Goal: Task Accomplishment & Management: Use online tool/utility

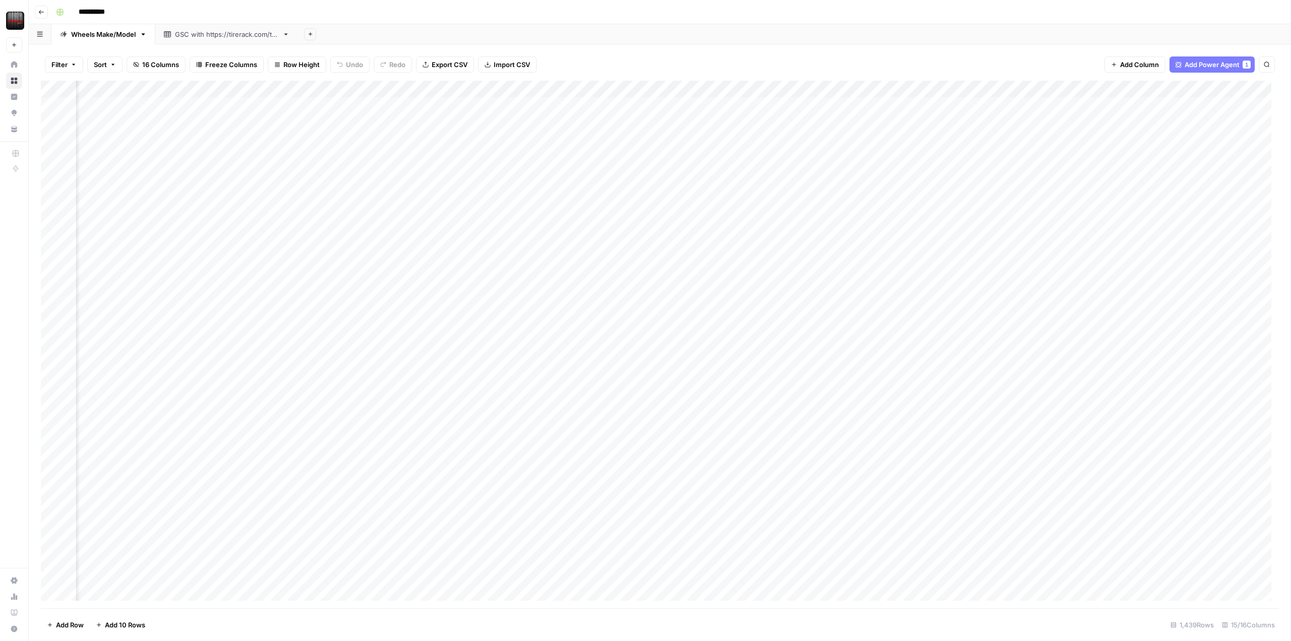
scroll to position [0, 474]
click at [1157, 92] on div "Add Column" at bounding box center [660, 345] width 1238 height 528
click at [39, 15] on icon "button" at bounding box center [41, 12] width 6 height 6
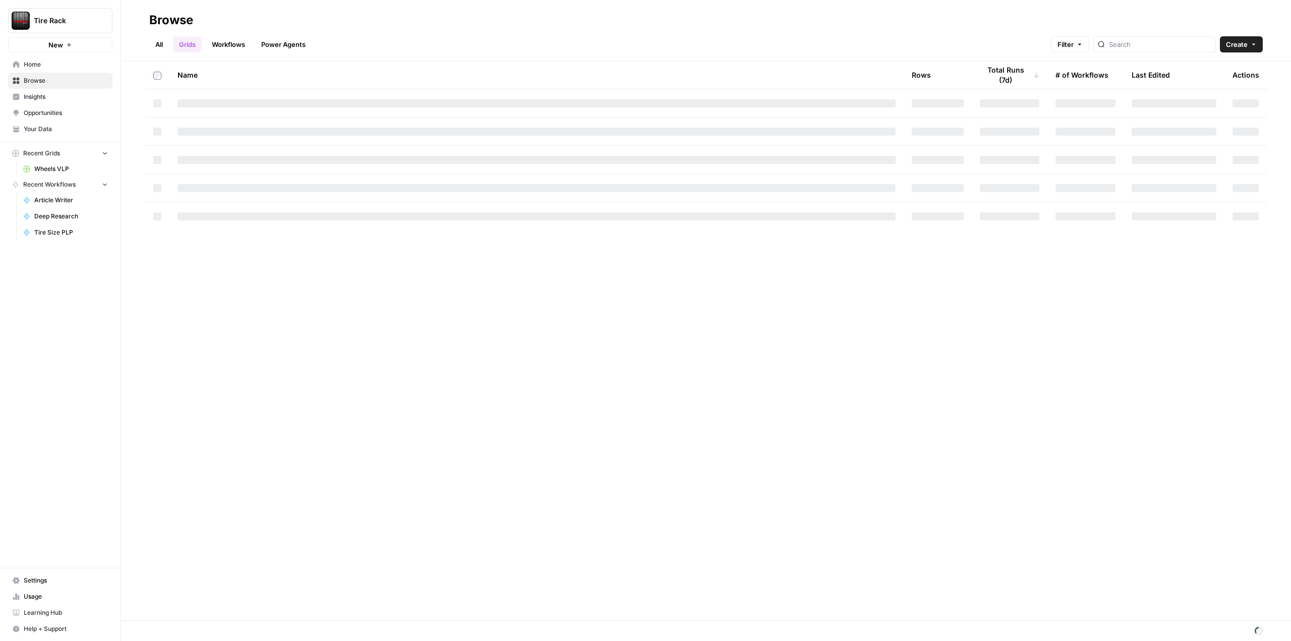
click at [39, 15] on button "Tire Rack" at bounding box center [60, 20] width 104 height 25
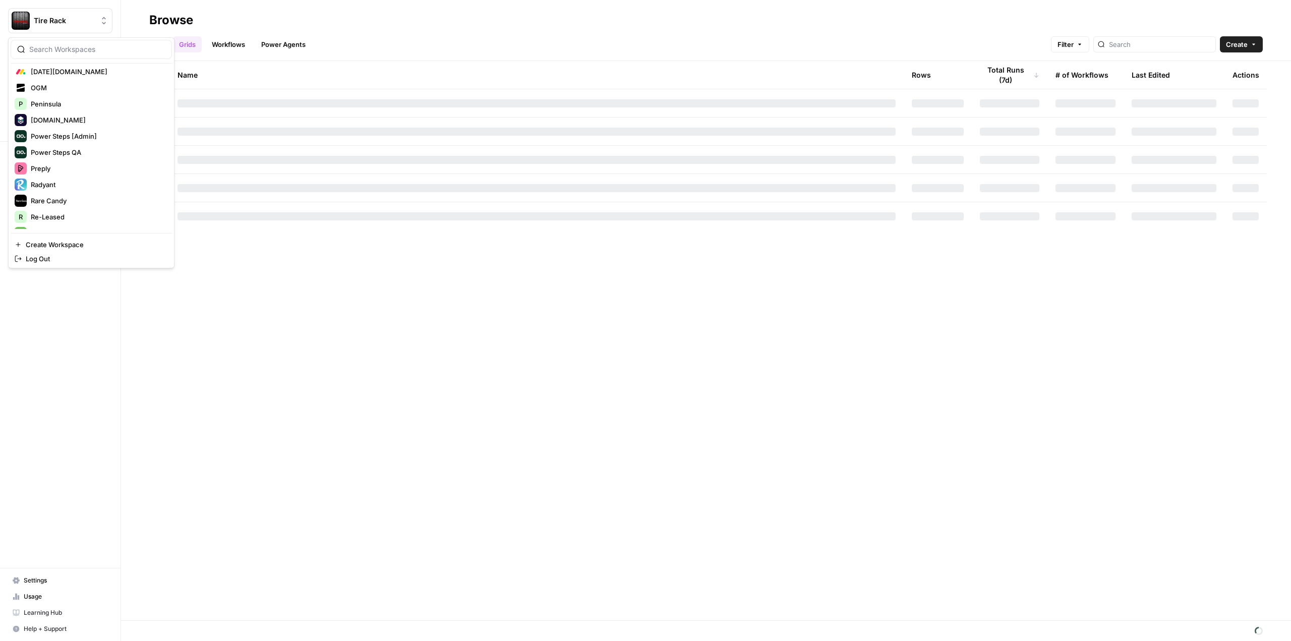
scroll to position [742, 0]
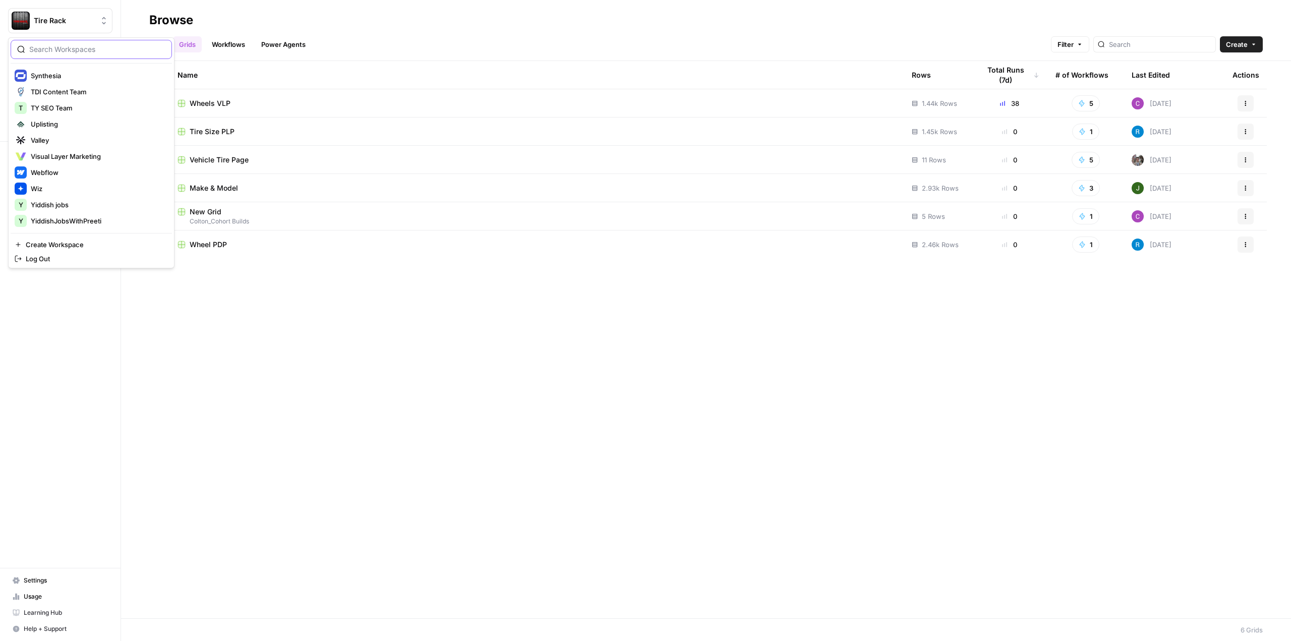
click at [84, 54] on input "search" at bounding box center [97, 49] width 136 height 10
type input "sb"
click at [81, 75] on span "SB CMA Organic Content" at bounding box center [97, 76] width 133 height 10
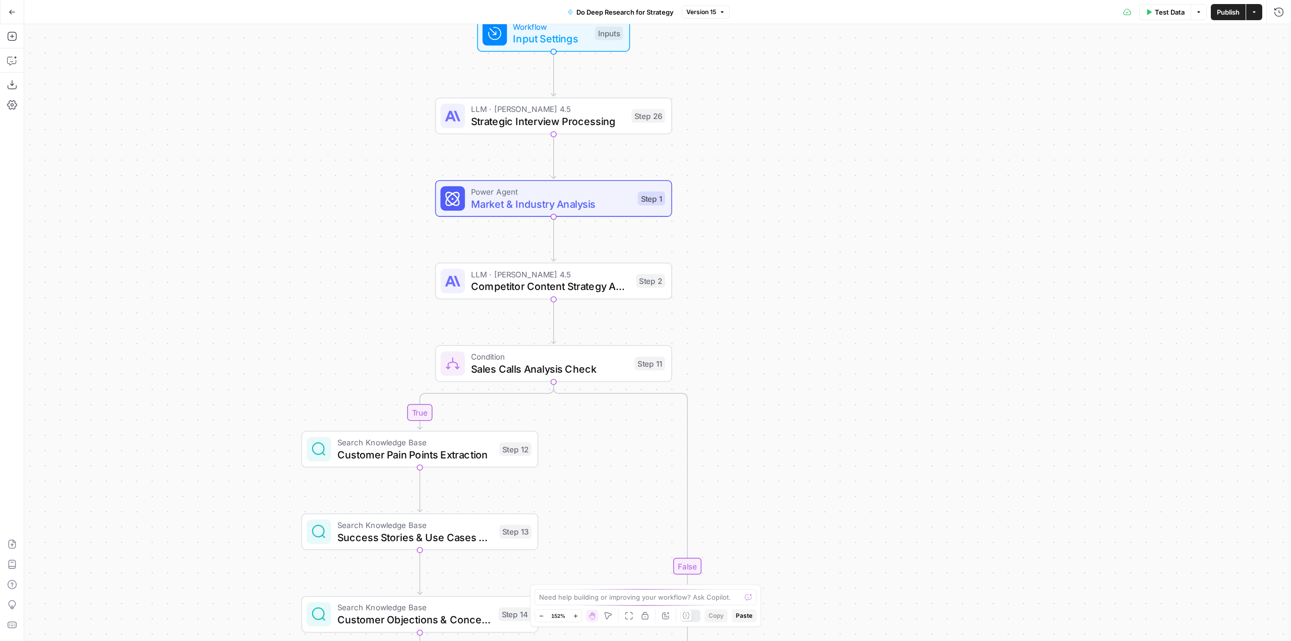
click at [593, 203] on span "Market & Industry Analysis" at bounding box center [551, 203] width 160 height 15
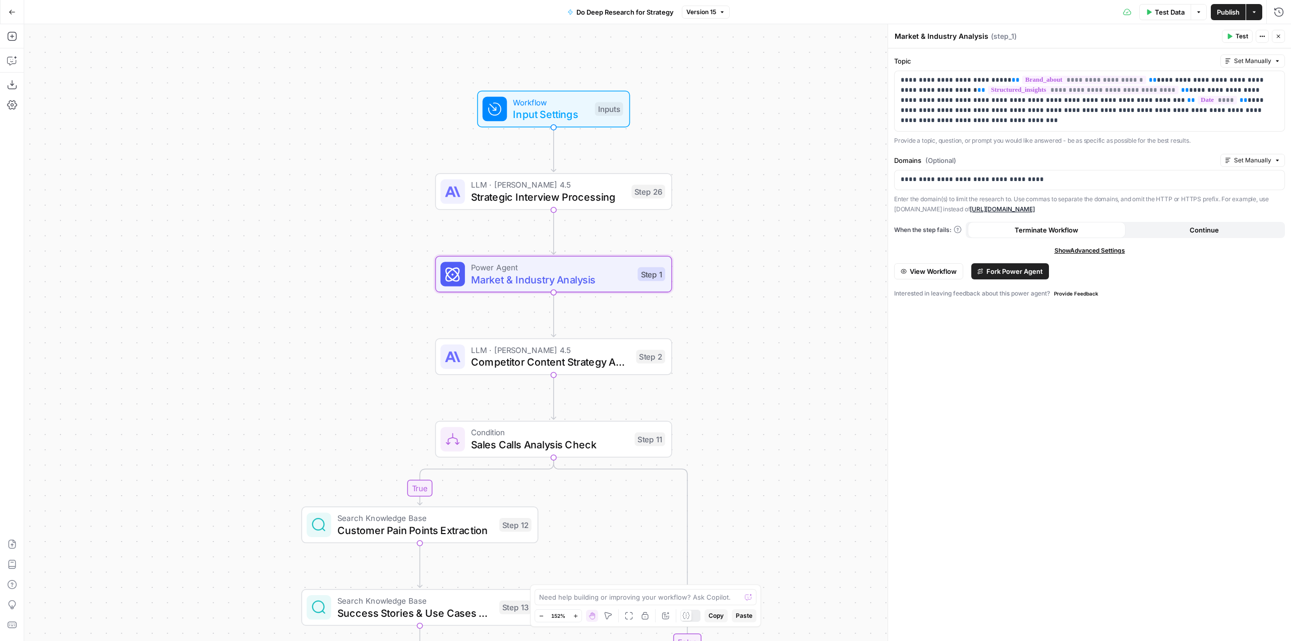
click at [1018, 271] on span "Fork Power Agent" at bounding box center [1014, 271] width 56 height 10
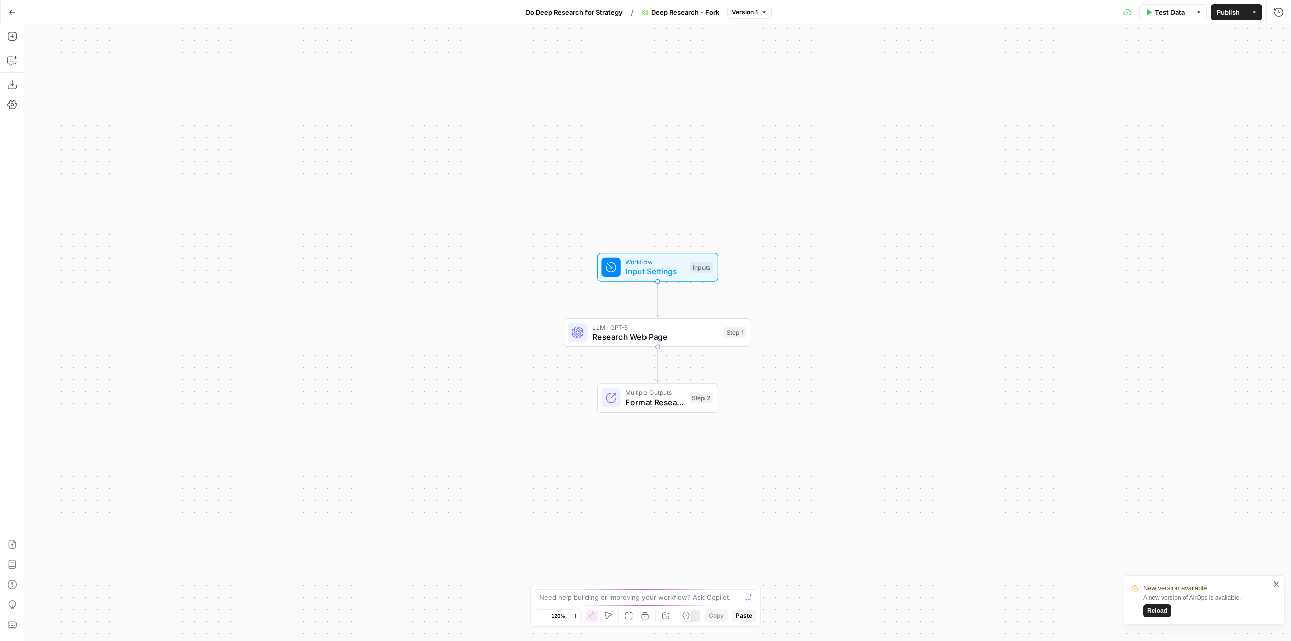
click at [867, 146] on div "Workflow Input Settings Inputs LLM · GPT-5 Research Web Page Step 1 Multiple Ou…" at bounding box center [657, 332] width 1267 height 617
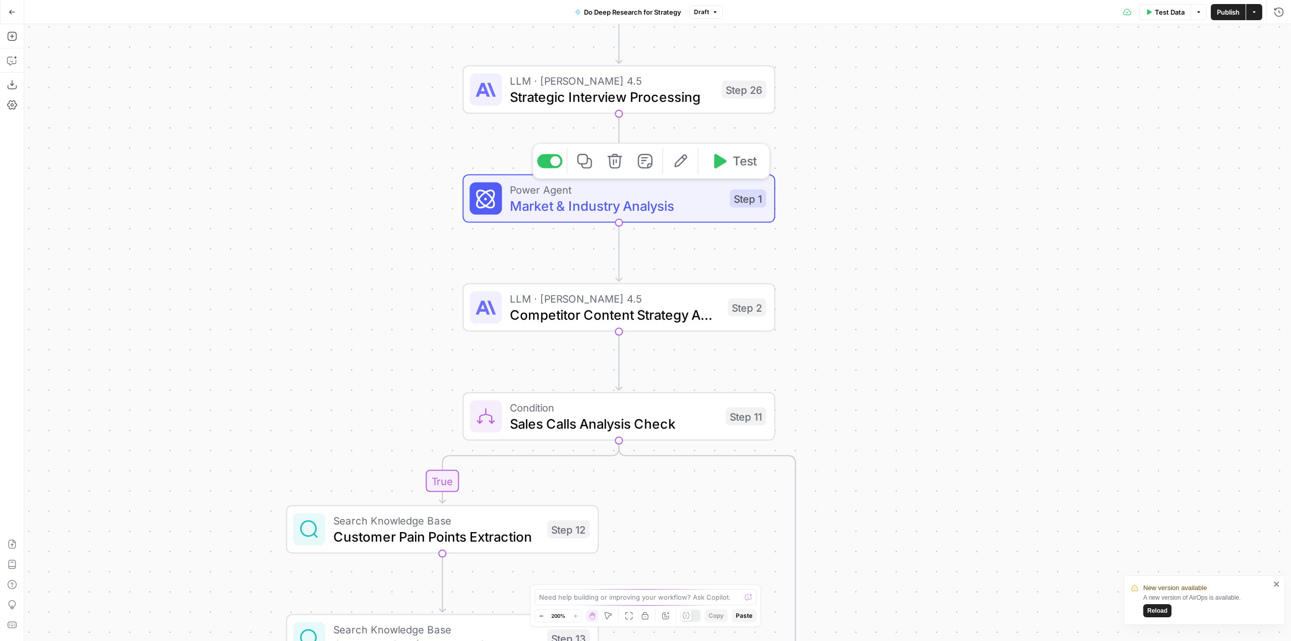
click at [683, 209] on span "Market & Industry Analysis" at bounding box center [616, 206] width 212 height 20
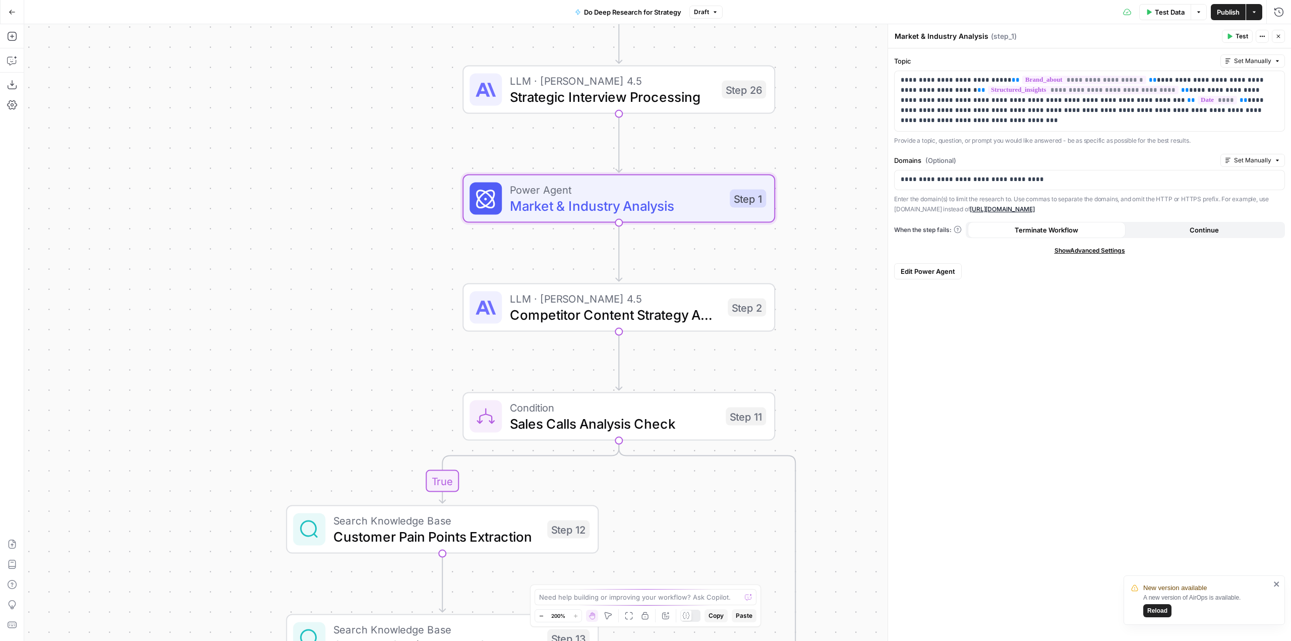
click at [960, 37] on textarea "Market & Industry Analysis" at bounding box center [942, 36] width 94 height 10
click at [1156, 610] on span "Reload" at bounding box center [1157, 610] width 20 height 9
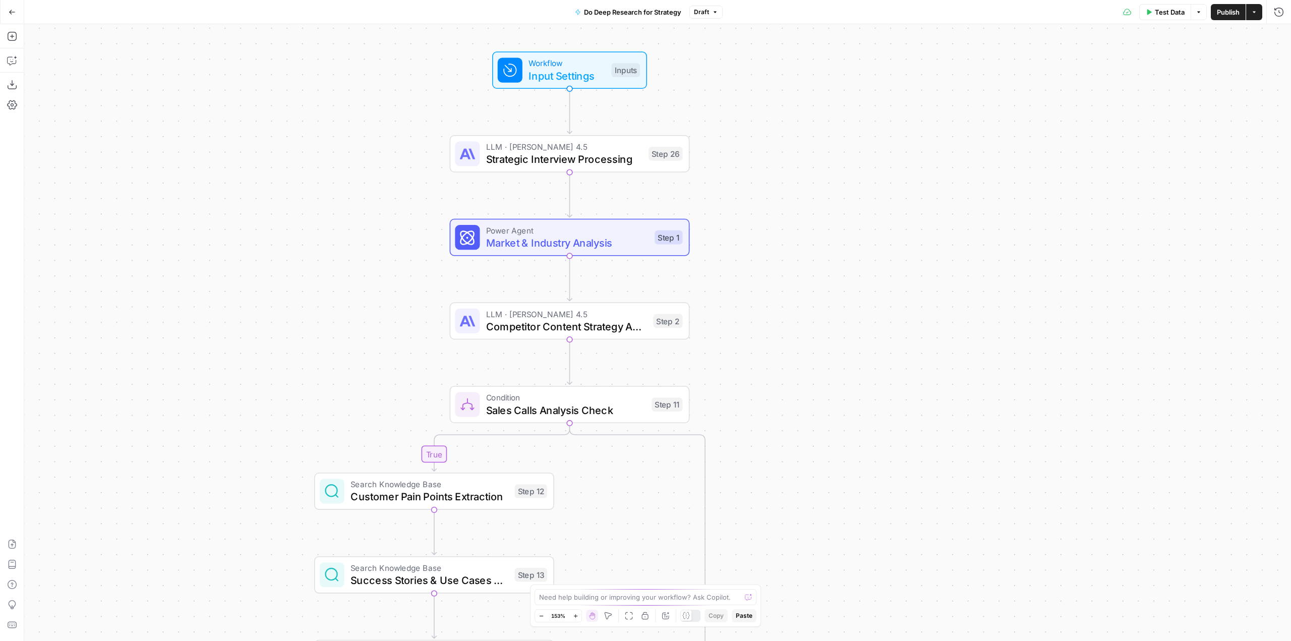
drag, startPoint x: 737, startPoint y: 135, endPoint x: 802, endPoint y: 270, distance: 150.2
click at [802, 270] on div "true false true false true false true false Workflow Input Settings Inputs LLM …" at bounding box center [657, 332] width 1267 height 617
click at [627, 244] on span "Market & Industry Analysis" at bounding box center [567, 243] width 162 height 16
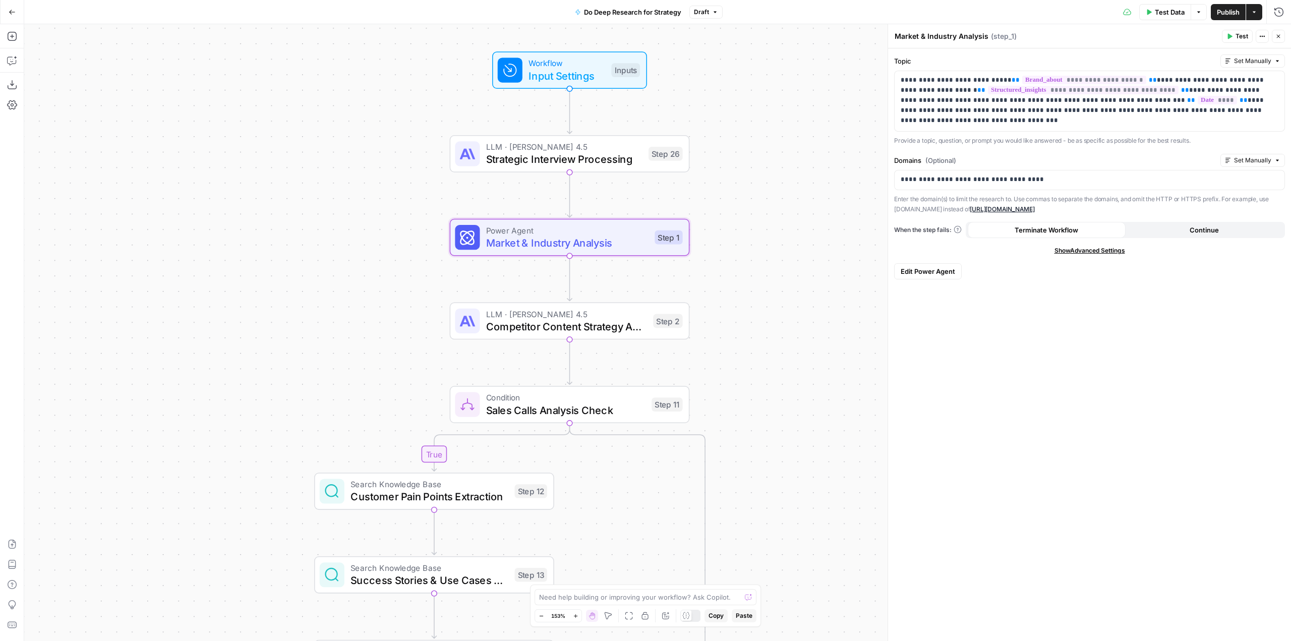
click at [948, 269] on span "Edit Power Agent" at bounding box center [928, 271] width 54 height 10
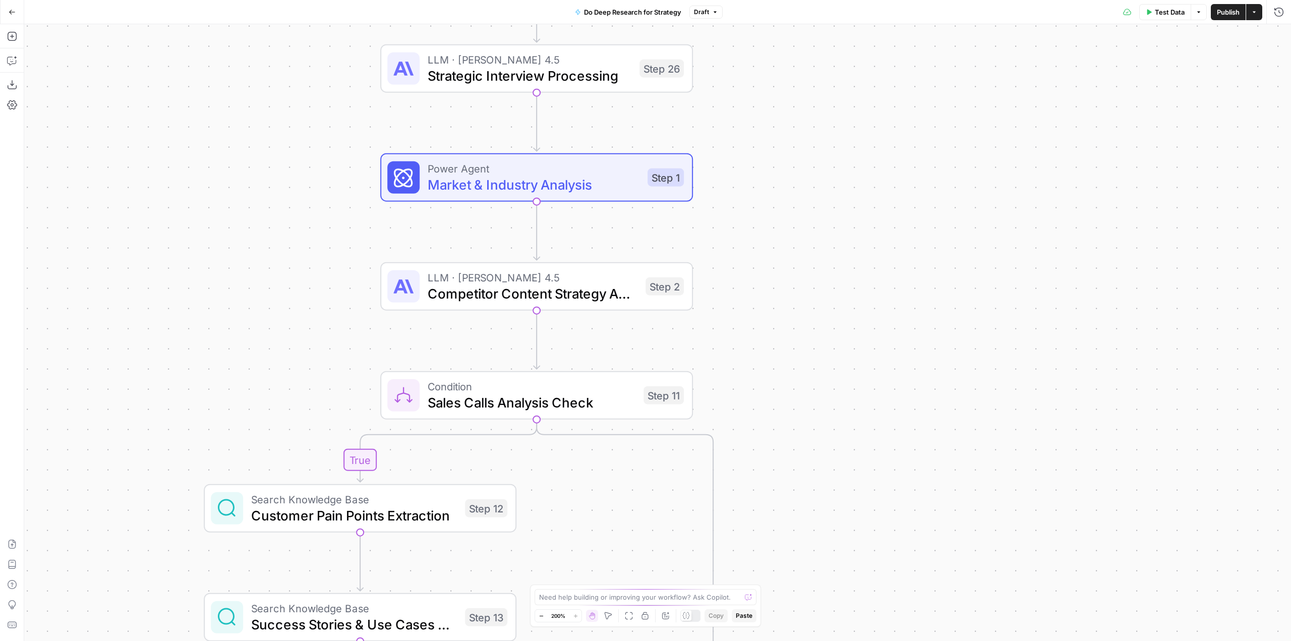
drag, startPoint x: 737, startPoint y: 109, endPoint x: 751, endPoint y: 256, distance: 147.4
click at [751, 256] on div "true false true false true false true false Workflow Input Settings Inputs LLM …" at bounding box center [657, 332] width 1267 height 617
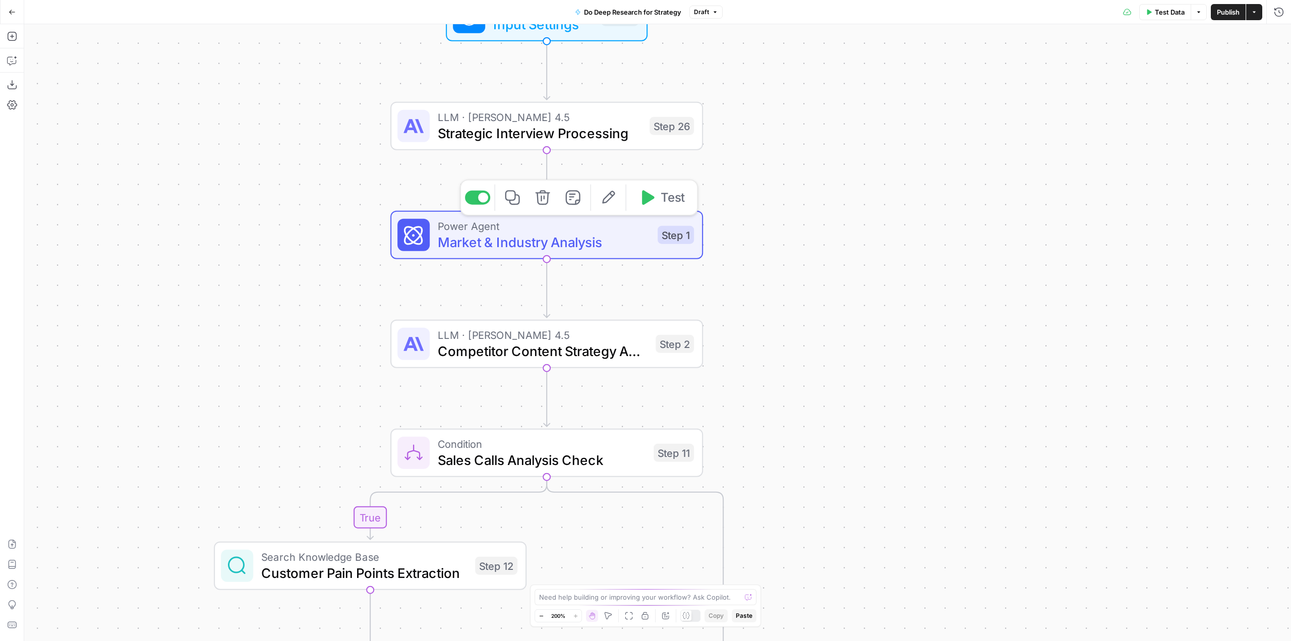
click at [572, 232] on span "Market & Industry Analysis" at bounding box center [544, 242] width 212 height 20
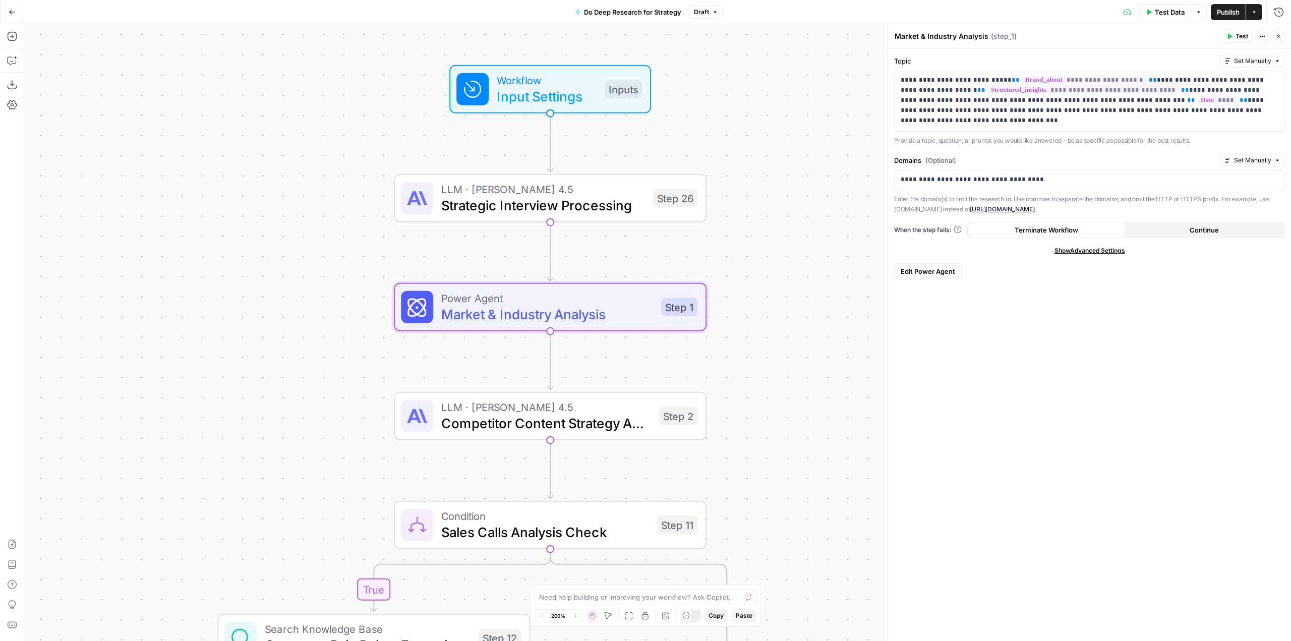
drag, startPoint x: 772, startPoint y: 165, endPoint x: 775, endPoint y: 237, distance: 72.2
click at [775, 237] on div "true true true true false false false false Workflow Input Settings Inputs LLM …" at bounding box center [657, 332] width 1267 height 617
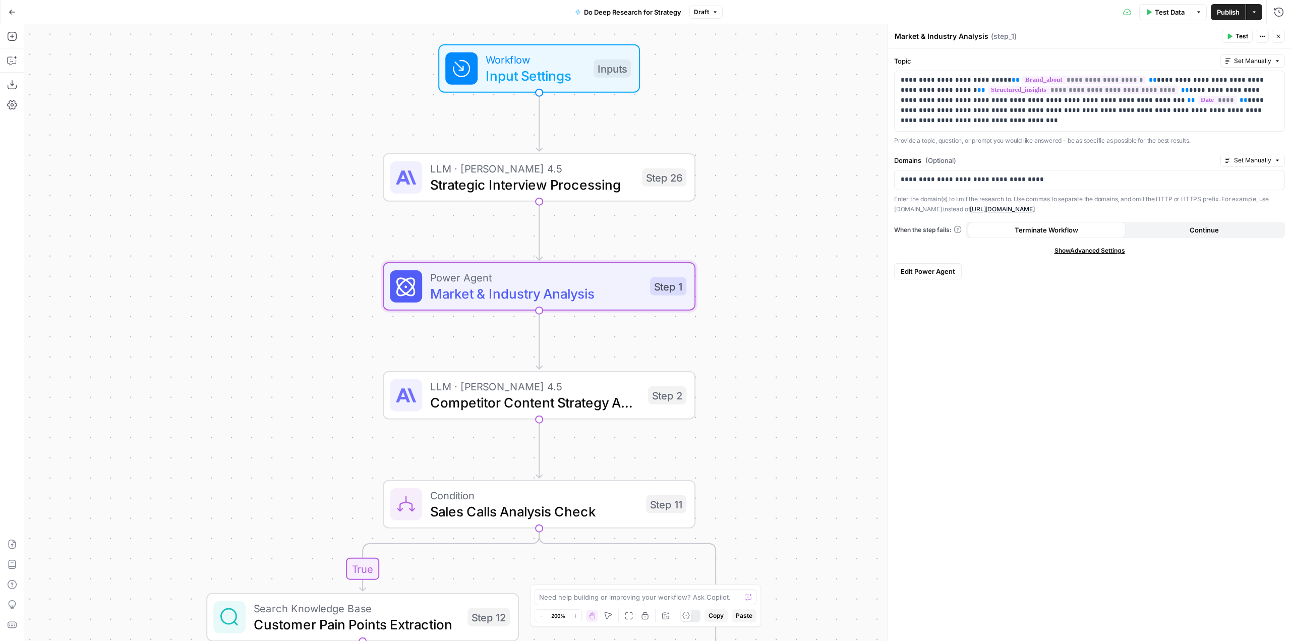
drag, startPoint x: 775, startPoint y: 291, endPoint x: 764, endPoint y: 271, distance: 23.5
click at [764, 271] on div "true true true true false false false false Workflow Input Settings Inputs LLM …" at bounding box center [657, 332] width 1267 height 617
click at [932, 272] on span "Edit Power Agent" at bounding box center [928, 271] width 54 height 10
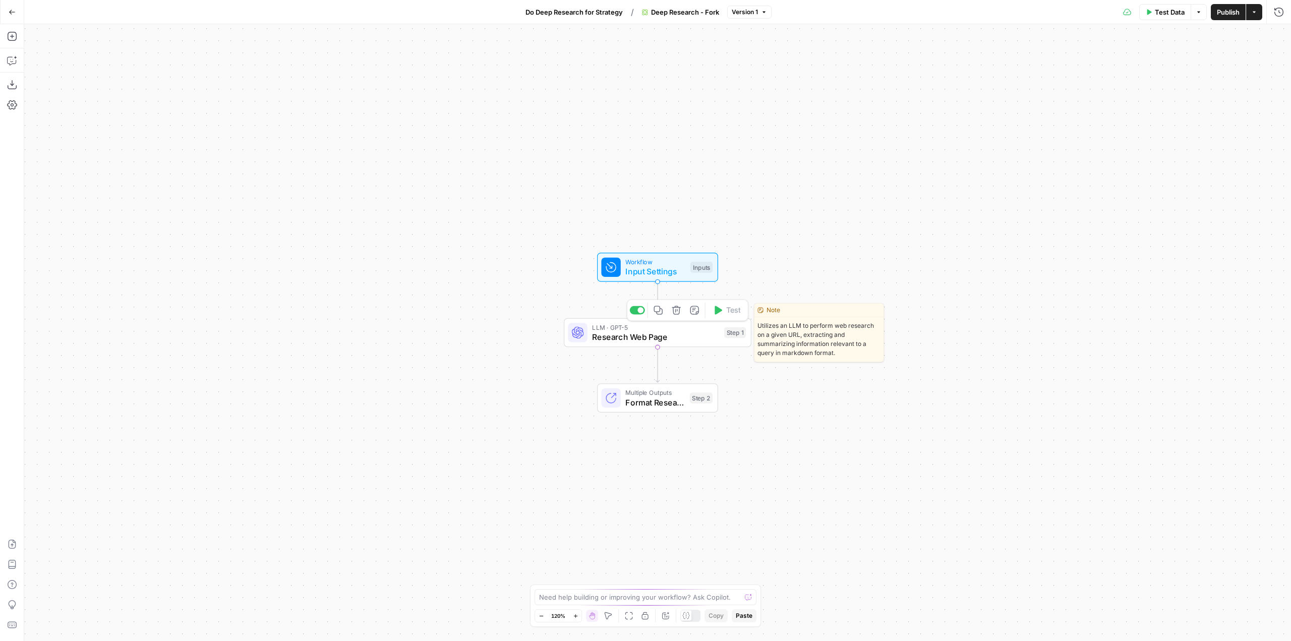
click at [702, 335] on span "Research Web Page" at bounding box center [655, 337] width 127 height 12
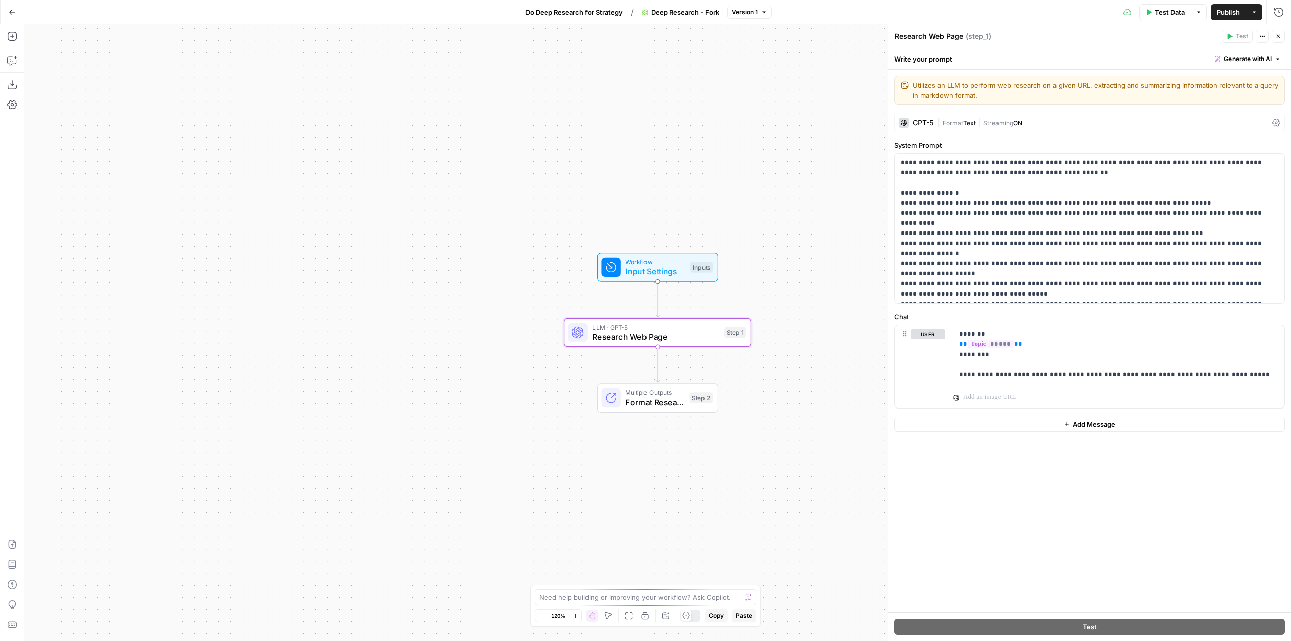
click at [919, 125] on div "GPT-5" at bounding box center [923, 122] width 21 height 7
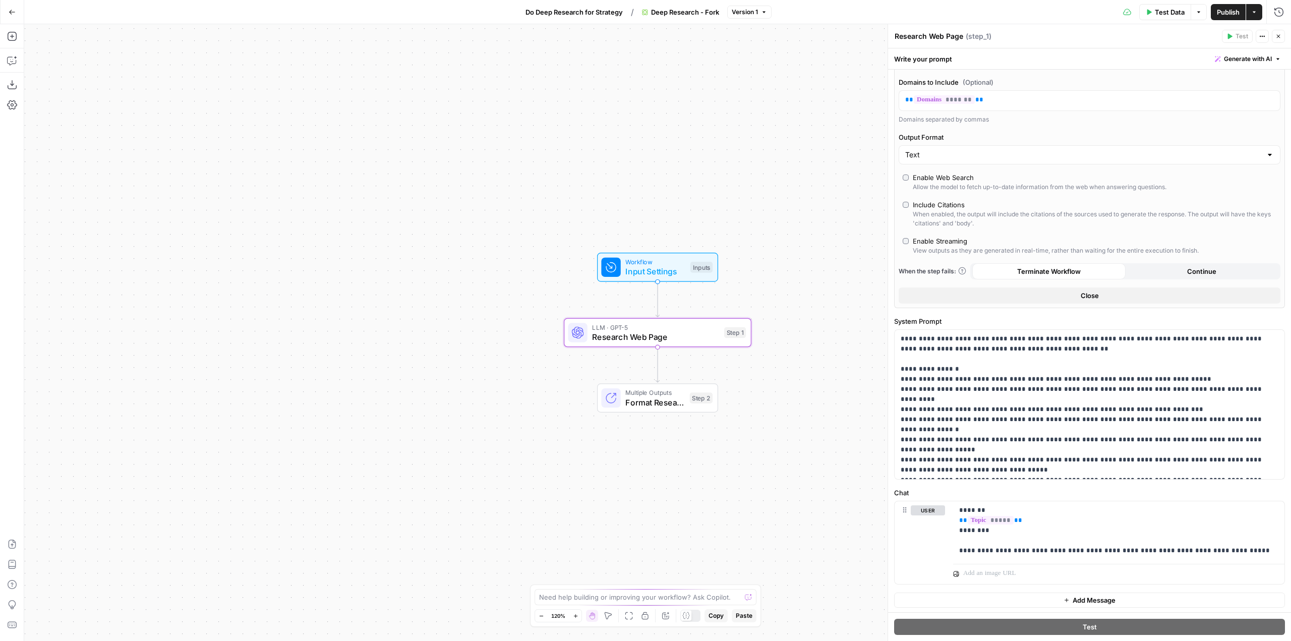
scroll to position [230, 0]
click at [1064, 384] on p "**********" at bounding box center [1086, 402] width 370 height 141
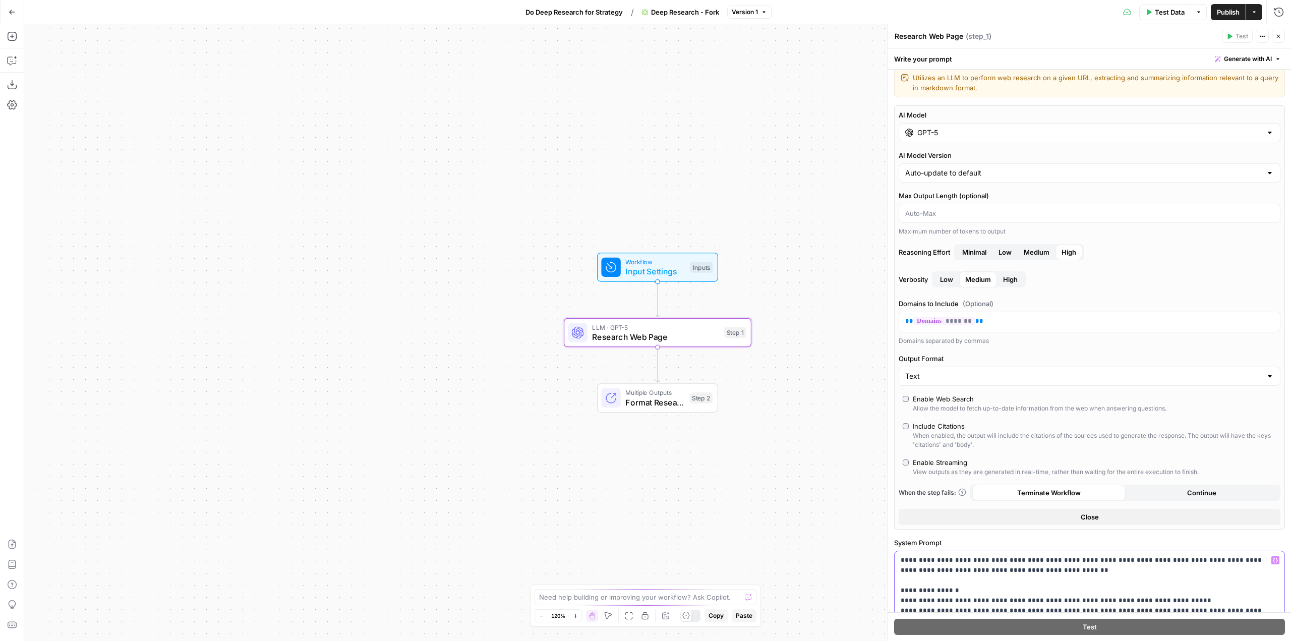
scroll to position [0, 0]
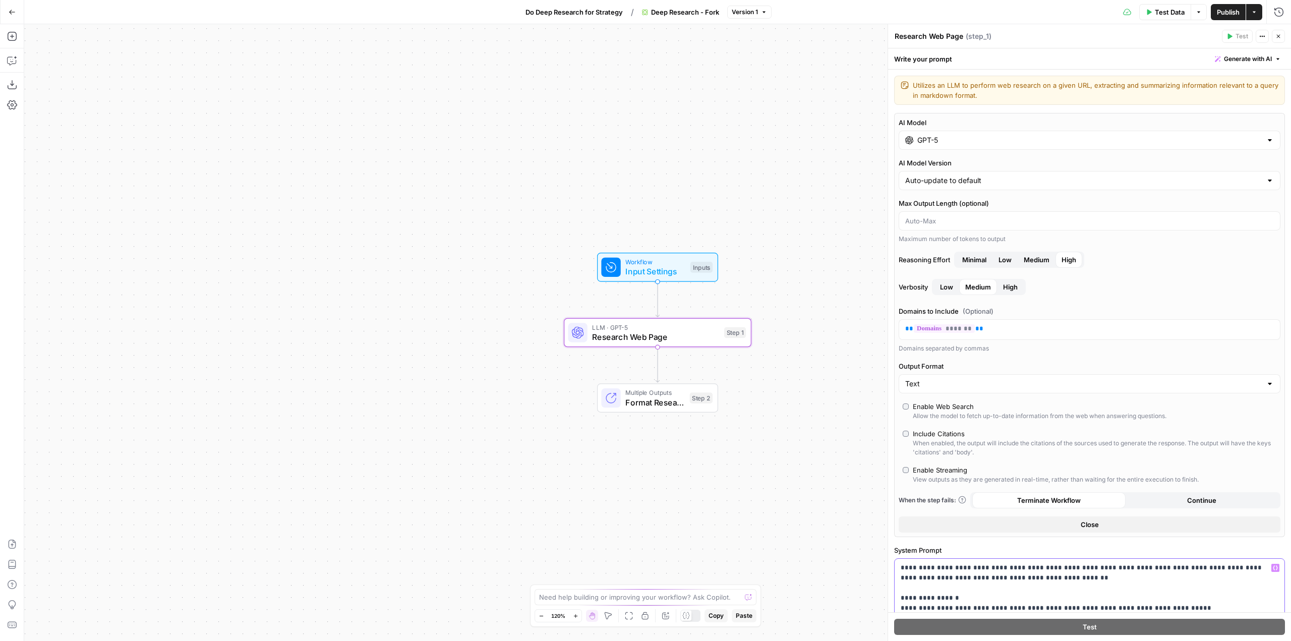
click at [948, 138] on input "GPT-5" at bounding box center [1089, 140] width 344 height 10
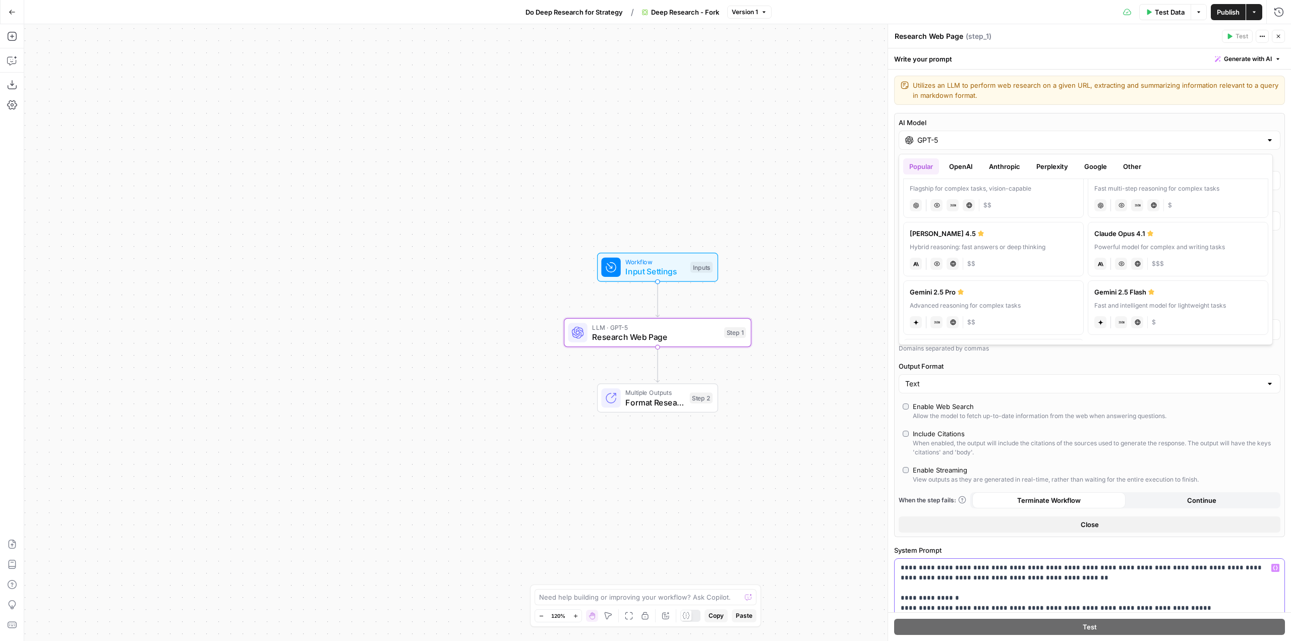
scroll to position [101, 0]
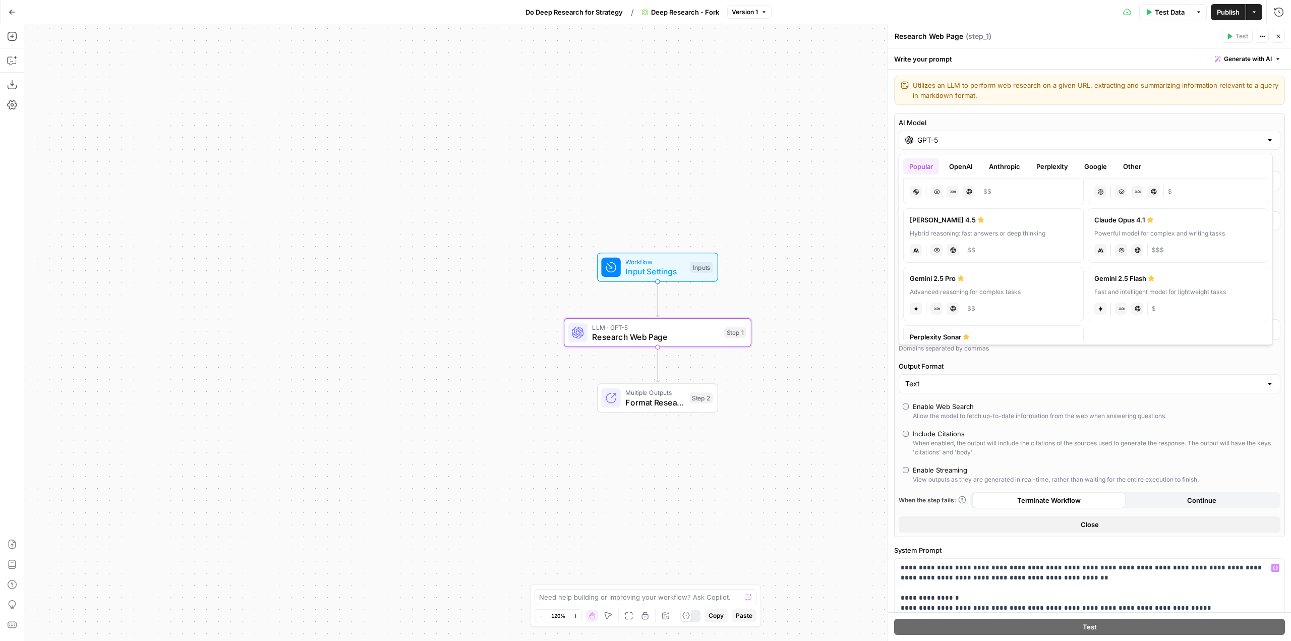
click at [1012, 230] on div "Hybrid reasoning: fast answers or deep thinking" at bounding box center [993, 233] width 167 height 9
type input "Claude Sonnet 4.5"
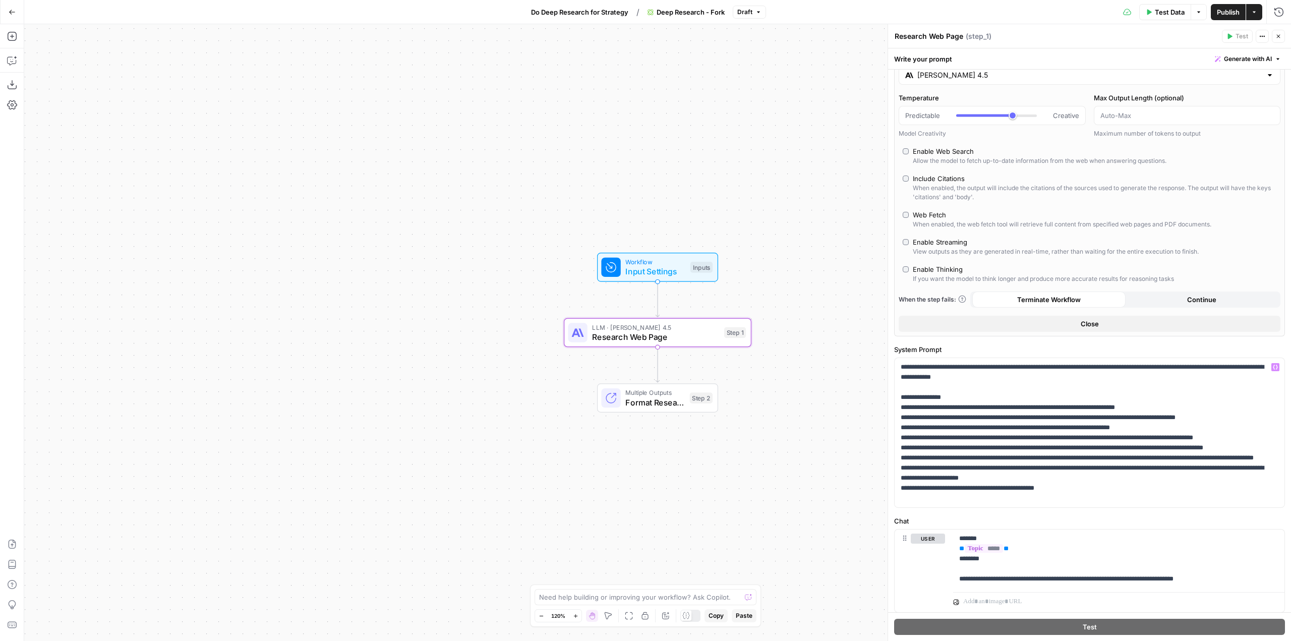
scroll to position [0, 0]
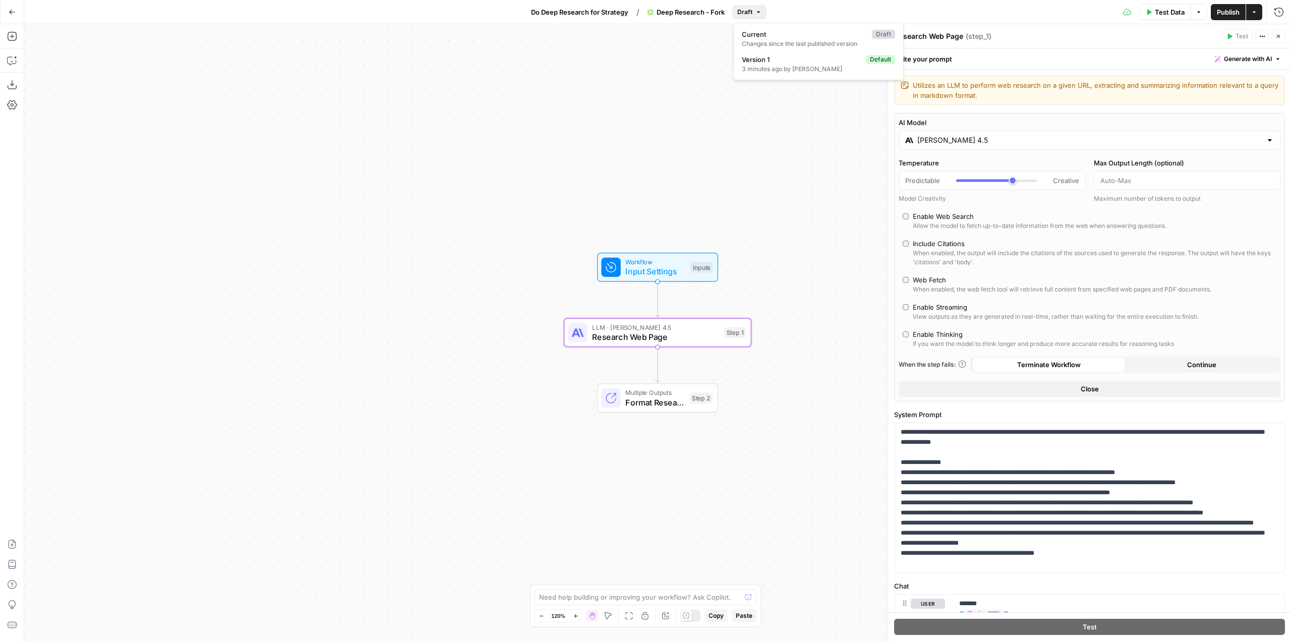
click at [749, 8] on span "Draft" at bounding box center [744, 12] width 15 height 9
click at [1232, 14] on span "Publish" at bounding box center [1228, 12] width 23 height 10
click at [830, 118] on div "Workflow Input Settings Inputs LLM · Claude Sonnet 4.5 Research Web Page Step 1…" at bounding box center [657, 332] width 1267 height 617
click at [586, 13] on span "Do Deep Research for Strategy" at bounding box center [573, 12] width 97 height 10
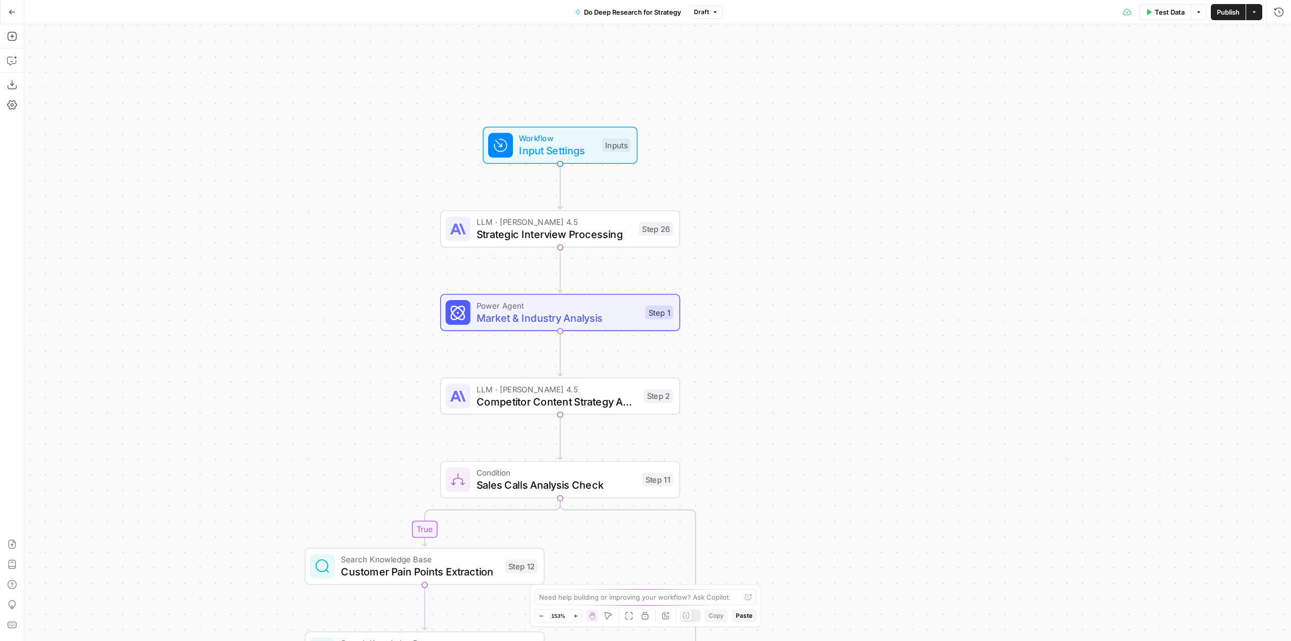
drag, startPoint x: 710, startPoint y: 232, endPoint x: 744, endPoint y: 247, distance: 36.8
click at [744, 247] on div "true false true false true false true false Workflow Input Settings Inputs LLM …" at bounding box center [657, 332] width 1267 height 617
click at [651, 285] on span "Test" at bounding box center [657, 284] width 19 height 14
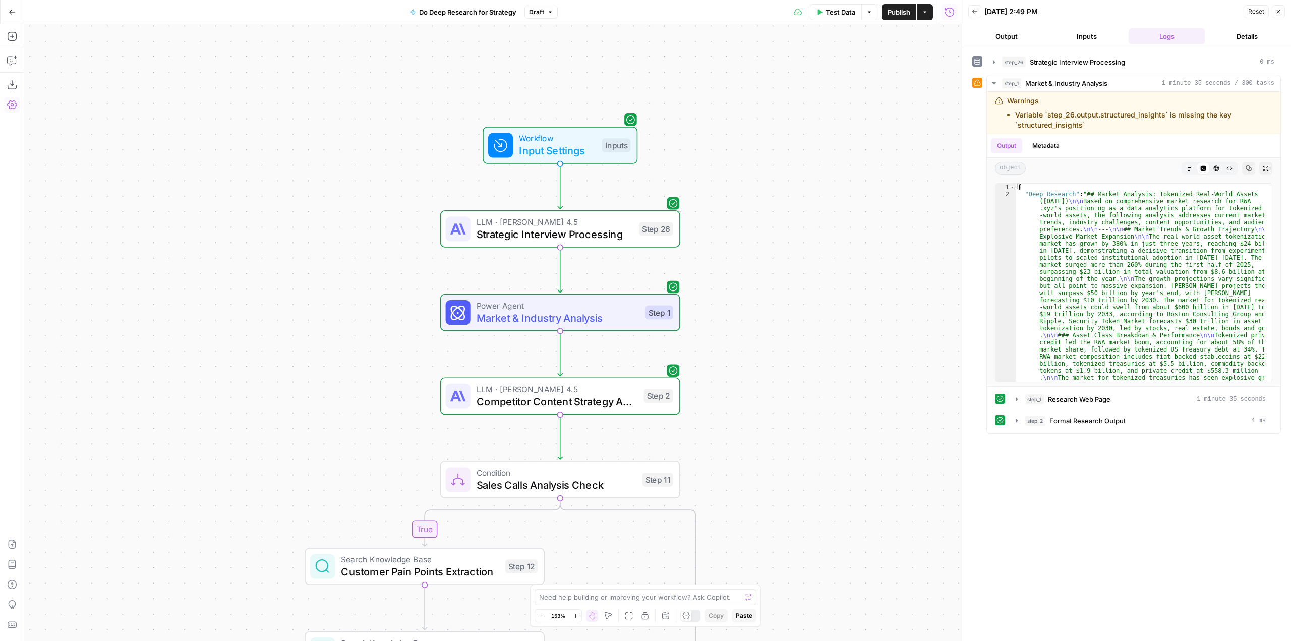
click at [901, 14] on span "Publish" at bounding box center [899, 12] width 23 height 10
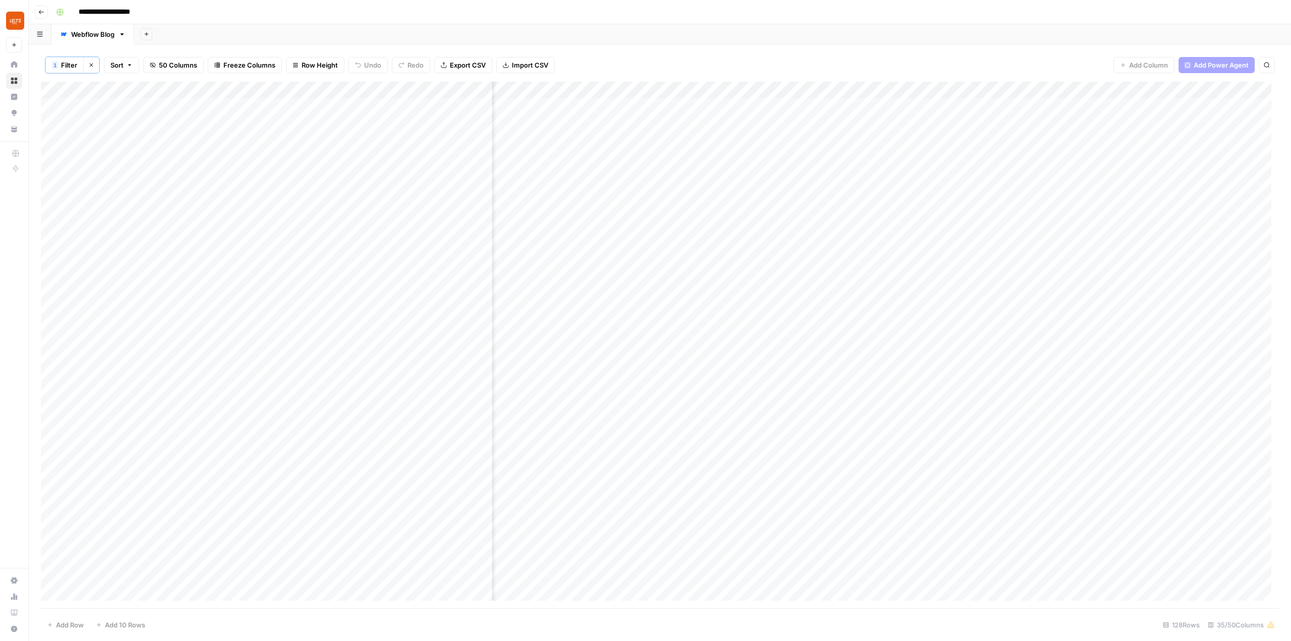
scroll to position [0, 1326]
click at [1165, 87] on div "Add Column" at bounding box center [660, 345] width 1238 height 527
click at [1077, 171] on span "Configure Inputs" at bounding box center [1080, 175] width 88 height 10
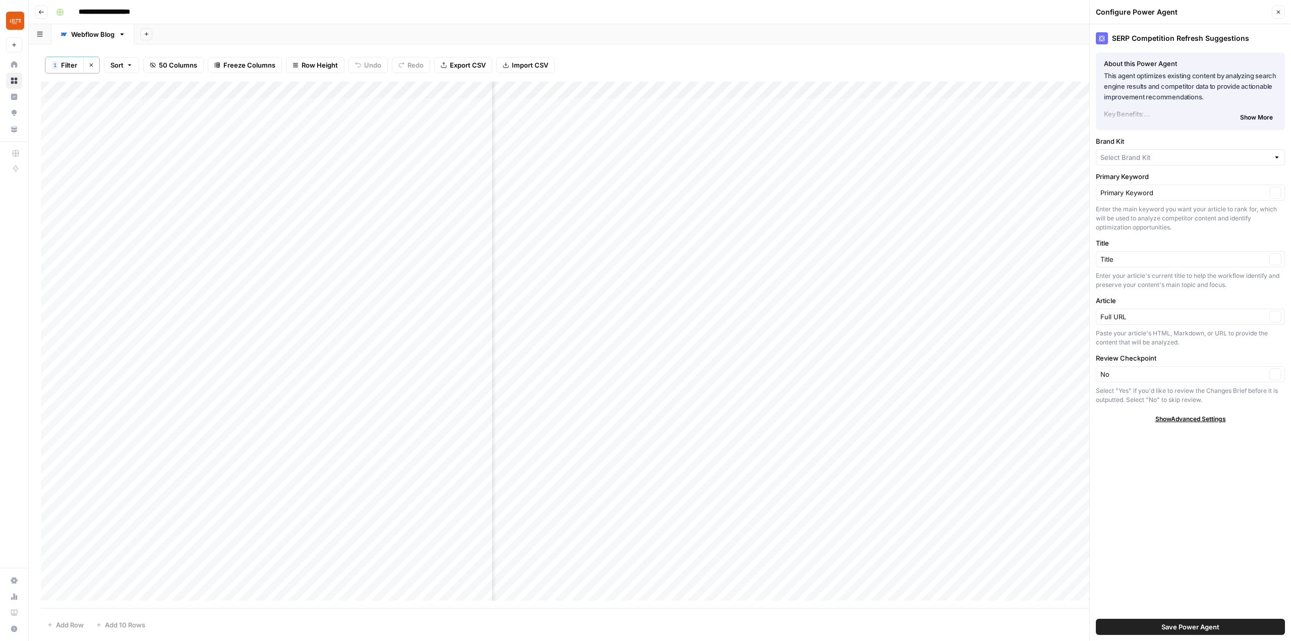
type input "LETS"
click at [887, 90] on div "Add Column" at bounding box center [660, 345] width 1238 height 527
click at [800, 178] on span "Configure Inputs" at bounding box center [792, 175] width 88 height 10
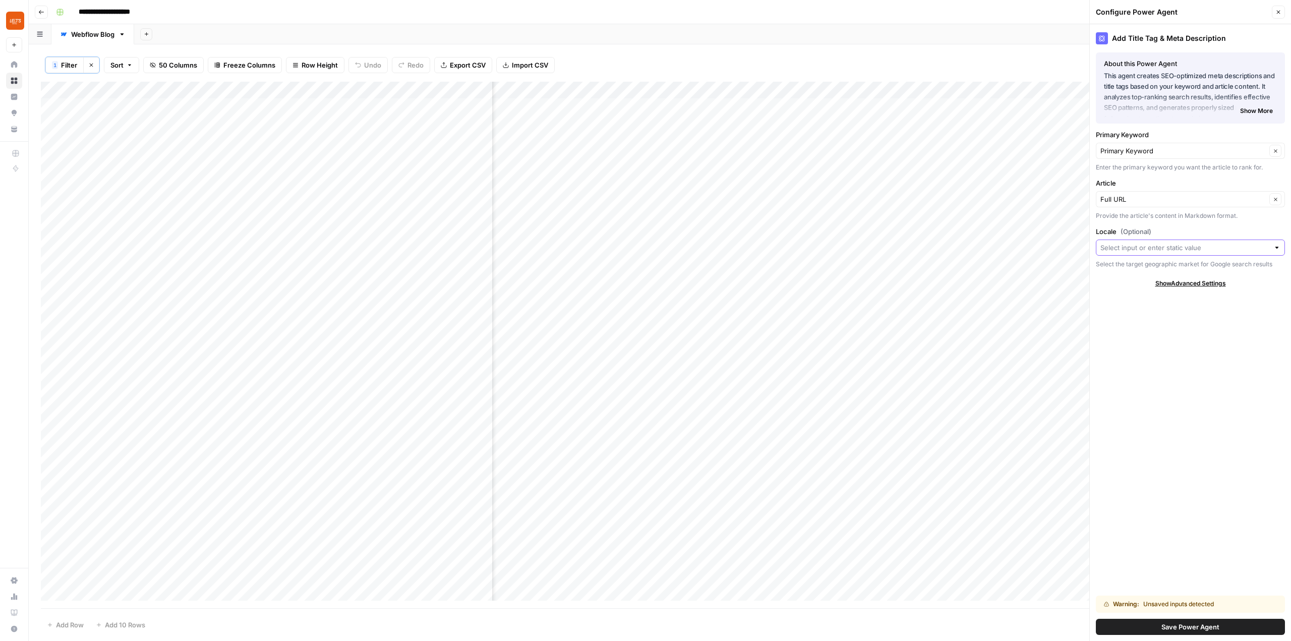
click at [1180, 245] on input "Locale (Optional)" at bounding box center [1184, 248] width 169 height 10
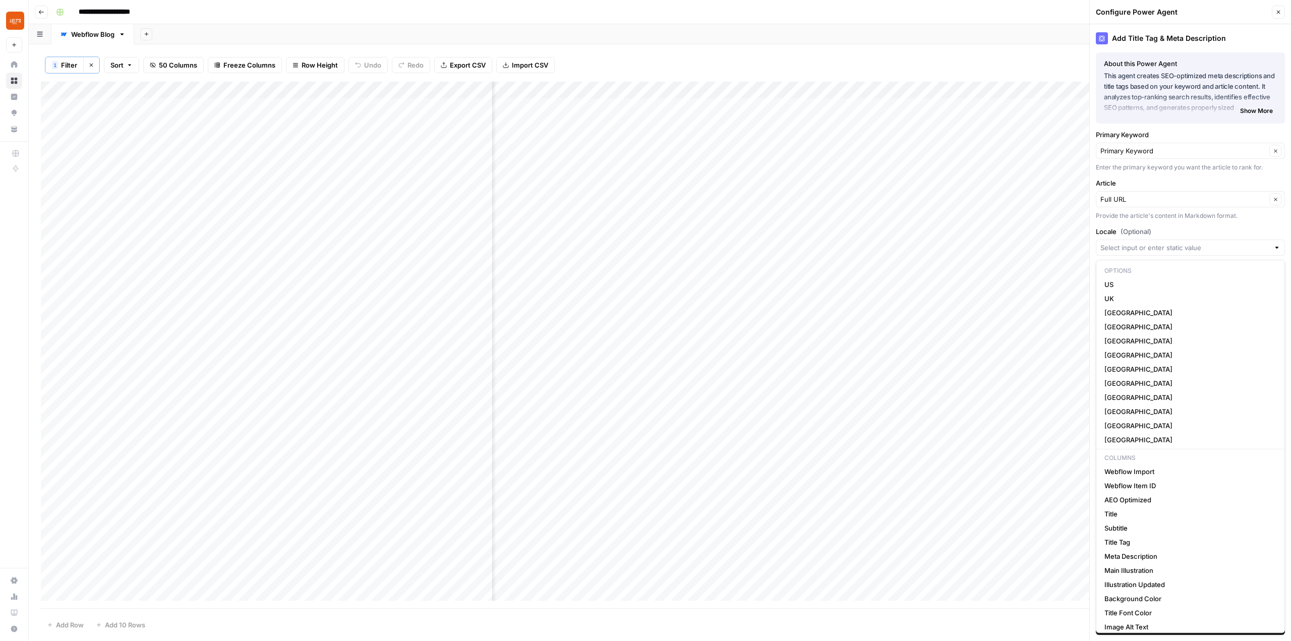
click at [1151, 225] on div "Add Title Tag & Meta Description About this Power Agent This agent creates SEO-…" at bounding box center [1190, 332] width 201 height 617
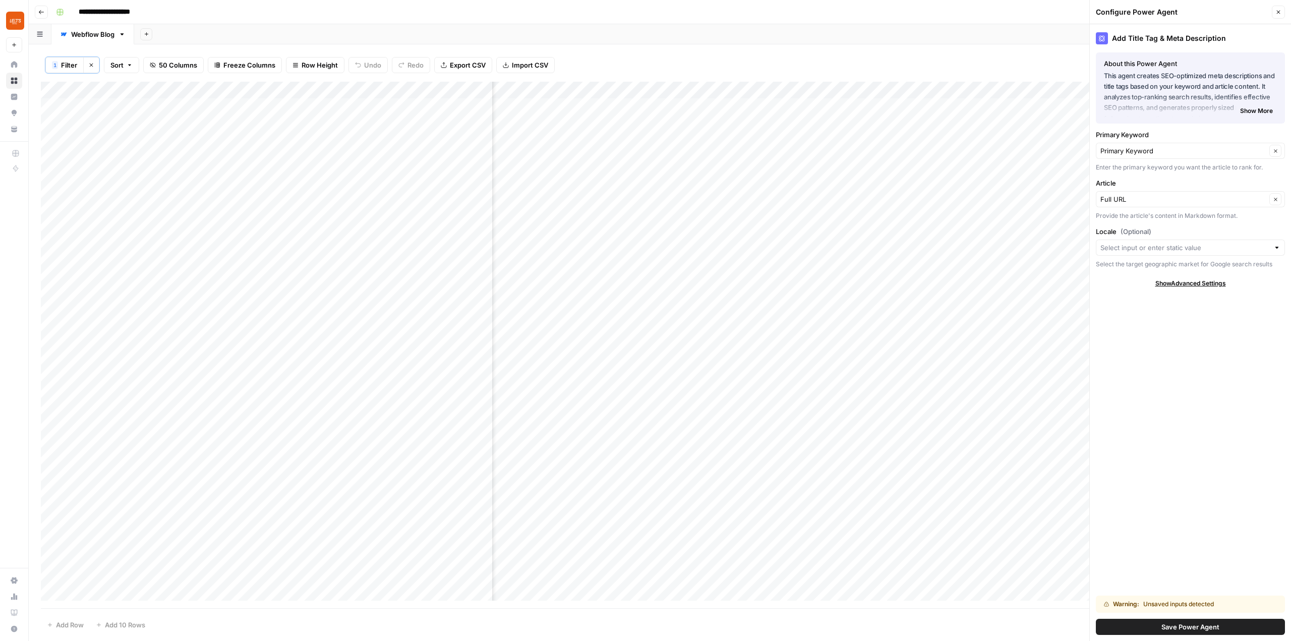
click at [824, 85] on div "Add Column" at bounding box center [660, 345] width 1238 height 527
type input "Create Page Title Tags & Meta Descriptions"
click at [792, 113] on input "Create Page Title Tags & Meta Descriptions" at bounding box center [788, 114] width 102 height 10
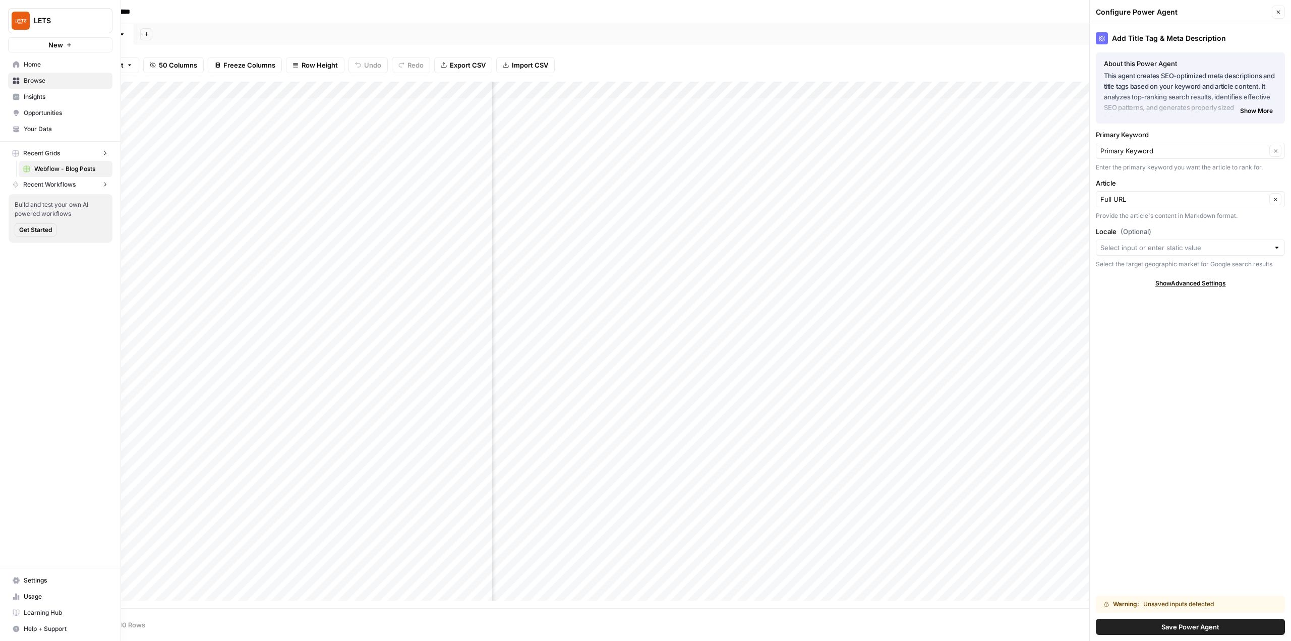
click at [11, 22] on button "LETS" at bounding box center [60, 20] width 104 height 25
click at [101, 51] on input "search" at bounding box center [97, 49] width 136 height 10
type input "grow"
click at [38, 73] on span "AirOps Growth" at bounding box center [97, 76] width 133 height 10
